Goal: Information Seeking & Learning: Learn about a topic

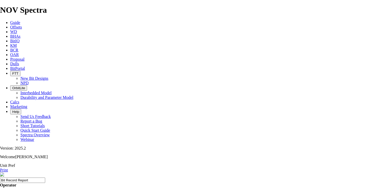
click at [10, 43] on icon at bounding box center [10, 45] width 0 height 4
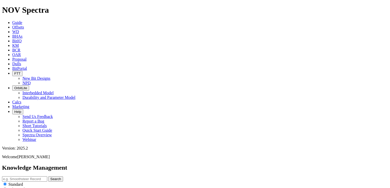
click at [12, 48] on icon at bounding box center [12, 50] width 0 height 4
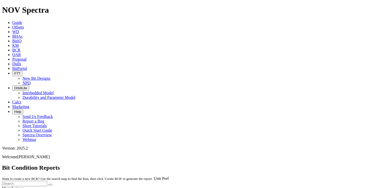
click at [47, 181] on input "text" at bounding box center [24, 183] width 45 height 5
type input "stone"
click at [52, 184] on button "submit" at bounding box center [50, 185] width 4 height 2
click at [21, 53] on span "OAR" at bounding box center [16, 55] width 9 height 4
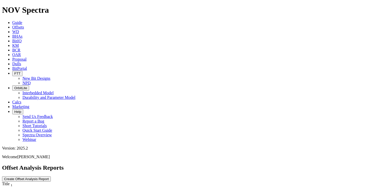
click at [27, 57] on span "Proposal" at bounding box center [19, 59] width 14 height 4
click at [29, 105] on span "Marketing" at bounding box center [20, 107] width 17 height 4
click at [12, 43] on icon at bounding box center [12, 45] width 0 height 4
click at [47, 177] on input "text" at bounding box center [24, 179] width 45 height 5
type input "stone street"
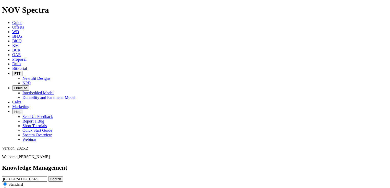
click at [48, 177] on button "Search" at bounding box center [55, 179] width 15 height 5
click at [19, 43] on link "KM" at bounding box center [15, 45] width 7 height 4
click at [22, 34] on span "BHAs" at bounding box center [17, 36] width 10 height 4
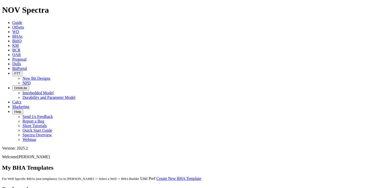
click at [19, 43] on span "KM" at bounding box center [15, 45] width 7 height 4
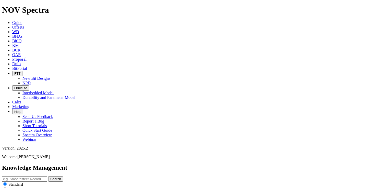
click at [7, 188] on input "radio" at bounding box center [4, 189] width 3 height 3
radio input "true"
radio input "false"
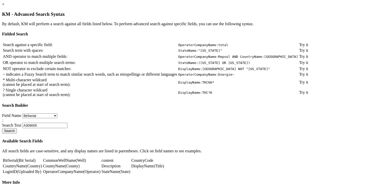
click at [67, 128] on input "A309005" at bounding box center [44, 125] width 45 height 5
type input "A302970"
click at [17, 134] on button "Search" at bounding box center [9, 130] width 15 height 5
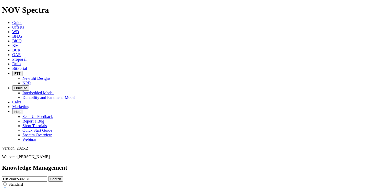
click at [22, 20] on span "Guide" at bounding box center [17, 22] width 10 height 4
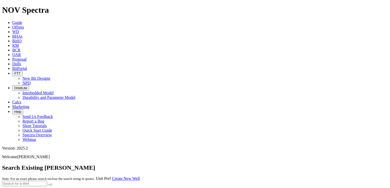
click at [47, 181] on input "text" at bounding box center [24, 183] width 45 height 5
type input "stone street"
click at [52, 184] on button "submit" at bounding box center [50, 185] width 4 height 2
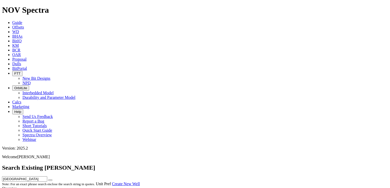
click at [47, 177] on input "stone street" at bounding box center [24, 179] width 45 height 5
type input "stone street 46"
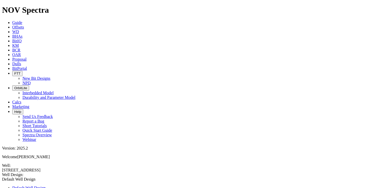
click at [19, 43] on span "KM" at bounding box center [15, 45] width 7 height 4
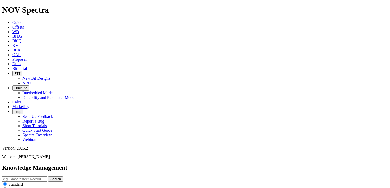
click at [63, 177] on button "Search" at bounding box center [55, 179] width 15 height 5
paste input "8.75” TKC76 & NOV SelectShift Score Record single Run V/C in Delaware Basin"
type input "8.75” TKC76 & NOV SelectShift Score Record single Run V/C in Delaware Basin"
click at [50, 177] on icon "submit" at bounding box center [50, 179] width 0 height 4
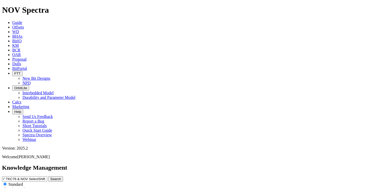
scroll to position [0, 0]
drag, startPoint x: 173, startPoint y: 27, endPoint x: 285, endPoint y: 29, distance: 111.8
click at [285, 177] on span "8.75” TKC76 & NOV SelectShift Score Record single Run V/C in Delaware Basin Sea…" at bounding box center [195, 189] width 386 height 25
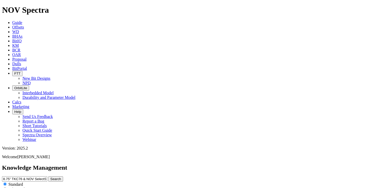
type input "8.75” TKC76 & NOV SelectShift"
click at [63, 177] on button "Search" at bounding box center [55, 179] width 15 height 5
drag, startPoint x: 124, startPoint y: 71, endPoint x: 70, endPoint y: 70, distance: 54.9
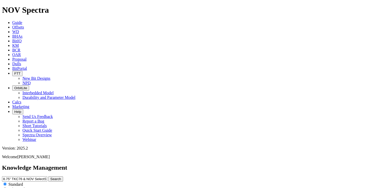
drag, startPoint x: 70, startPoint y: 70, endPoint x: 76, endPoint y: 70, distance: 5.9
copy link "COUNT TURF 47-38 STATE H 11H"
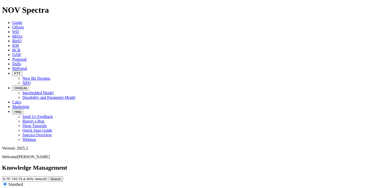
drag, startPoint x: 124, startPoint y: 70, endPoint x: 69, endPoint y: 70, distance: 54.6
drag, startPoint x: 69, startPoint y: 70, endPoint x: 79, endPoint y: 72, distance: 9.8
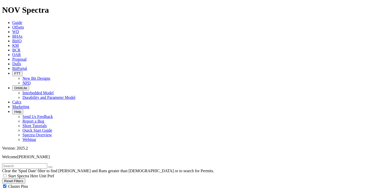
scroll to position [28, 0]
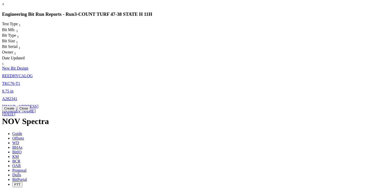
click at [20, 81] on link "TKC76-T1" at bounding box center [11, 83] width 18 height 4
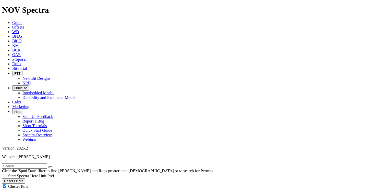
select select "New Bit Design"
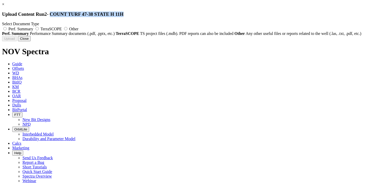
drag, startPoint x: 211, startPoint y: 13, endPoint x: 146, endPoint y: 13, distance: 65.6
click at [146, 13] on h3 "Upload Content Run 2 - COUNT TURF 47-38 STATE H 11H" at bounding box center [195, 14] width 386 height 6
copy span "COUNT TURF 47-38 STATE H 11H"
click at [31, 41] on button "Close" at bounding box center [24, 38] width 13 height 5
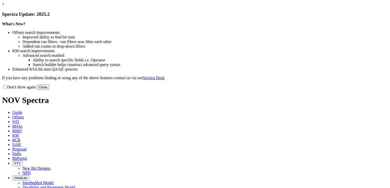
click at [4, 6] on link "×" at bounding box center [3, 4] width 2 height 4
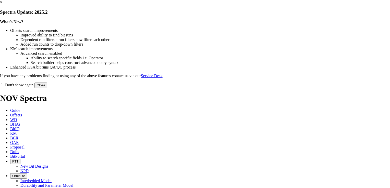
click at [2, 4] on link "×" at bounding box center [1, 2] width 2 height 4
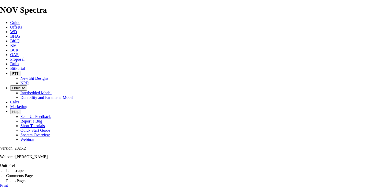
click at [8, 183] on link "Print" at bounding box center [4, 185] width 8 height 4
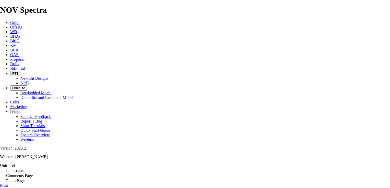
click at [23, 169] on label "Landscape" at bounding box center [14, 171] width 17 height 4
click at [4, 169] on input "Landscape" at bounding box center [2, 170] width 3 height 3
checkbox input "true"
